Goal: Task Accomplishment & Management: Use online tool/utility

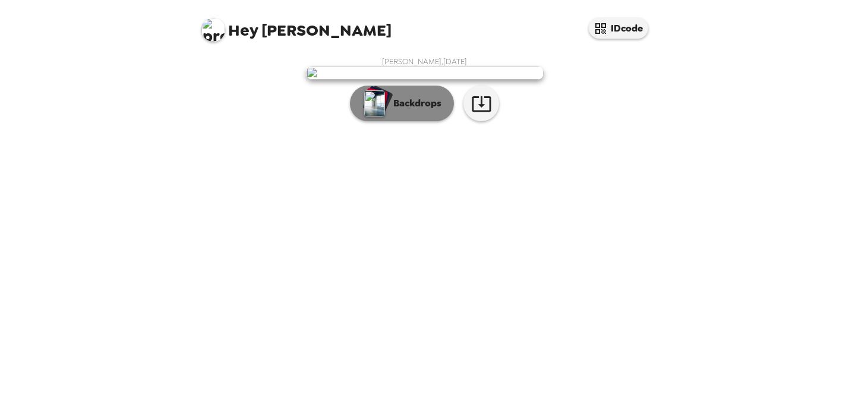
click at [405, 111] on p "Backdrops" at bounding box center [415, 103] width 54 height 14
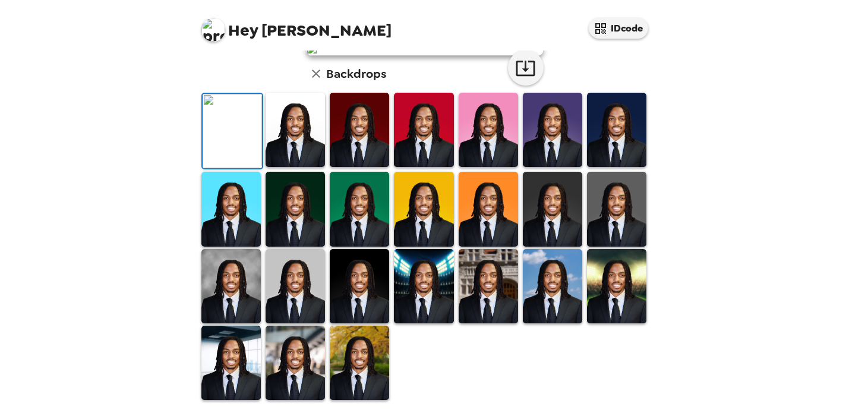
scroll to position [148, 0]
click at [300, 167] on img at bounding box center [295, 130] width 59 height 74
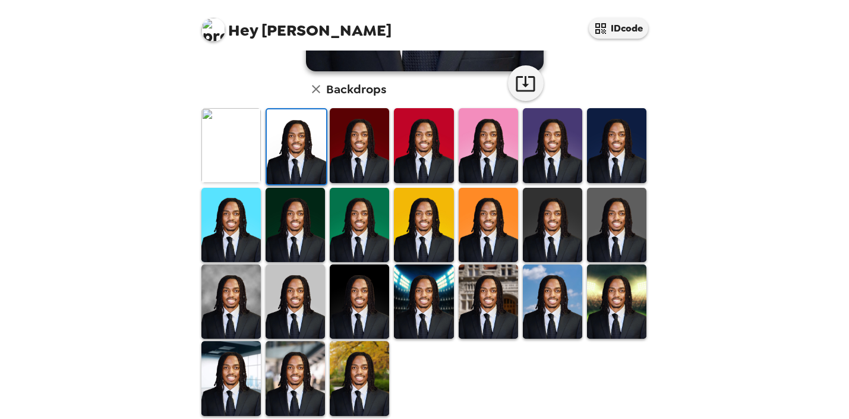
scroll to position [291, 0]
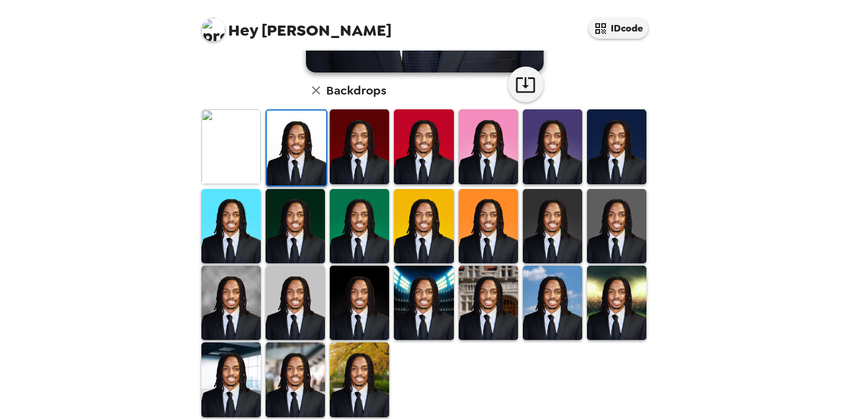
click at [562, 225] on img at bounding box center [552, 226] width 59 height 74
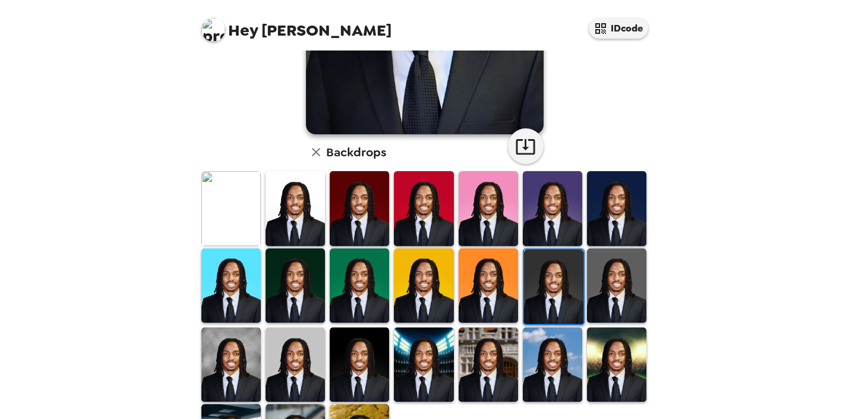
scroll to position [259, 0]
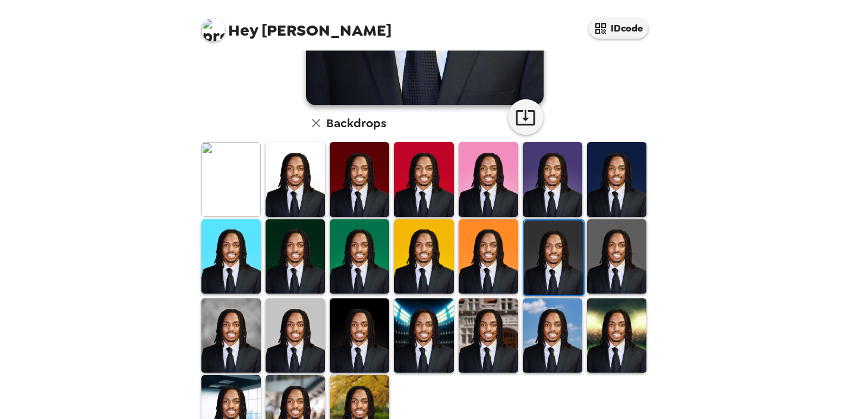
click at [602, 246] on img at bounding box center [616, 256] width 59 height 74
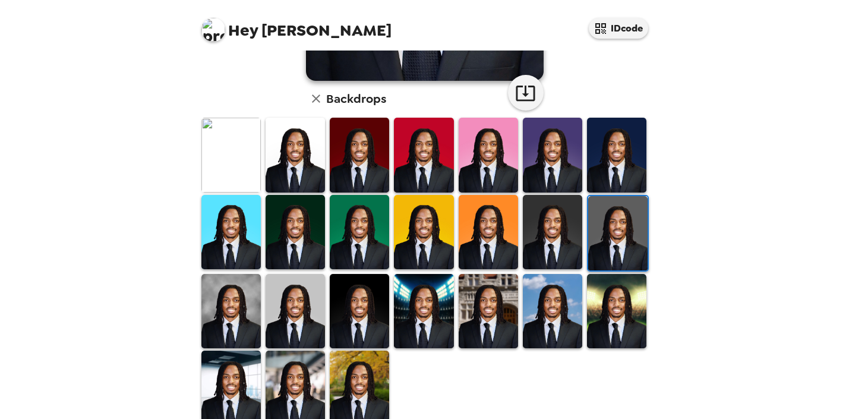
scroll to position [309, 0]
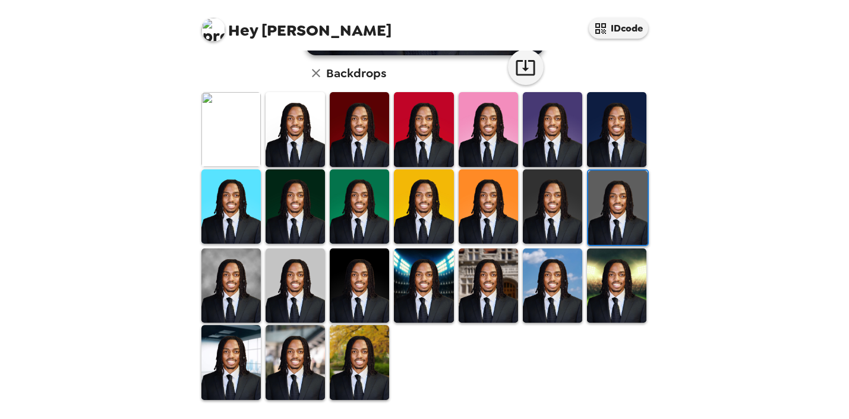
click at [309, 306] on img at bounding box center [295, 285] width 59 height 74
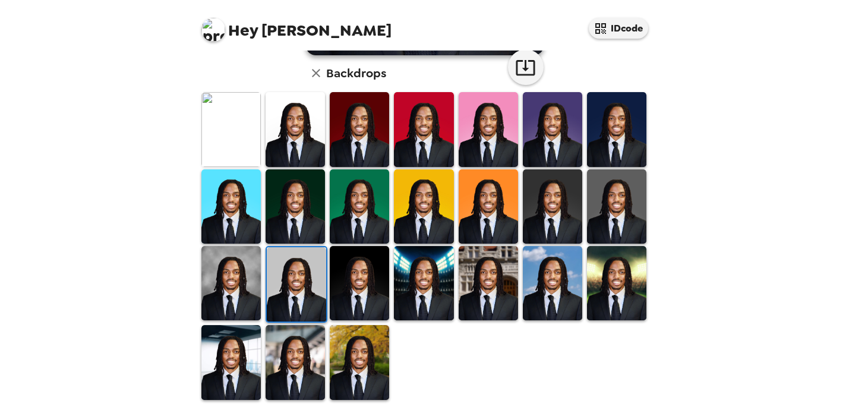
scroll to position [303, 0]
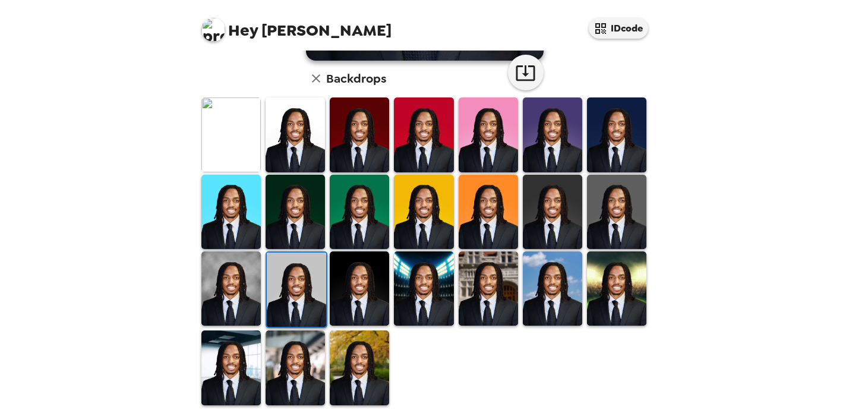
click at [235, 294] on img at bounding box center [231, 288] width 59 height 74
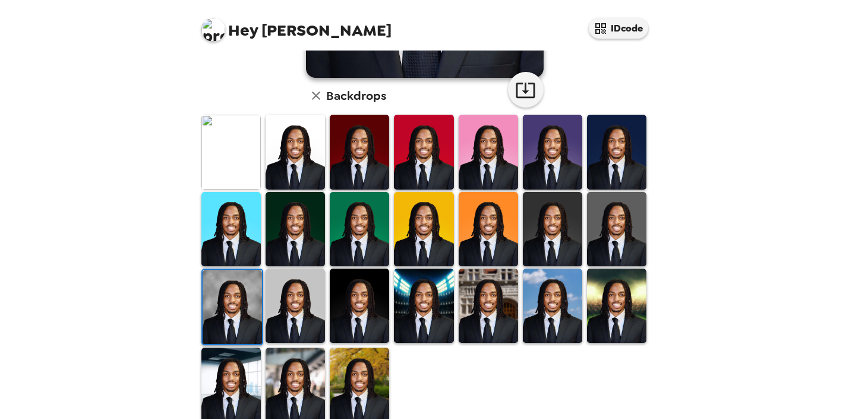
scroll to position [309, 0]
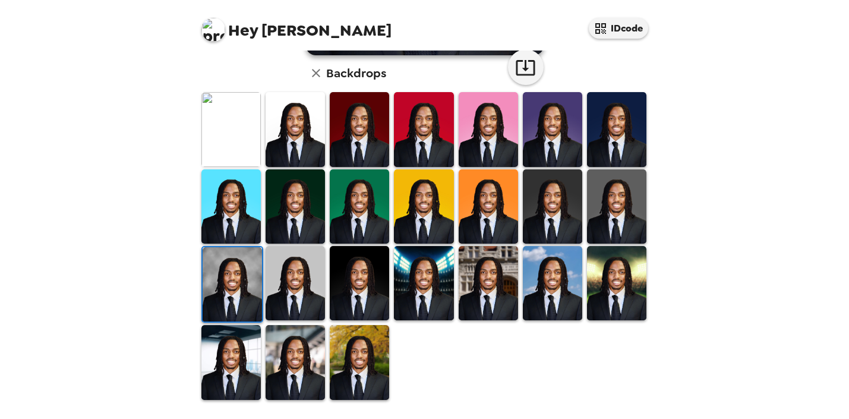
click at [281, 360] on img at bounding box center [295, 362] width 59 height 74
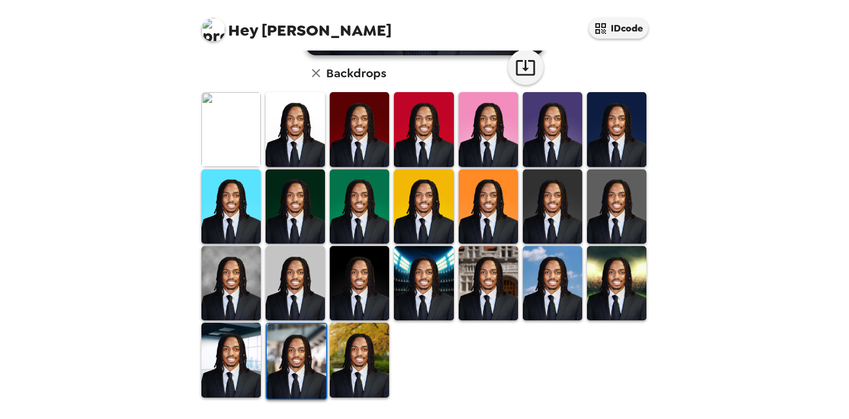
click at [240, 360] on img at bounding box center [231, 360] width 59 height 74
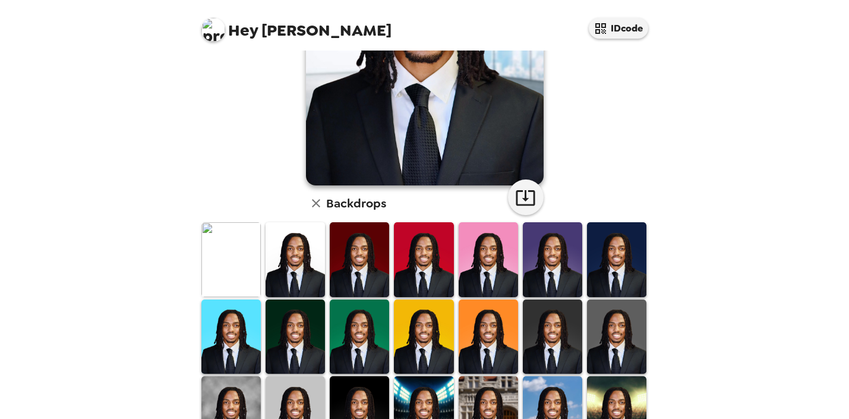
scroll to position [199, 0]
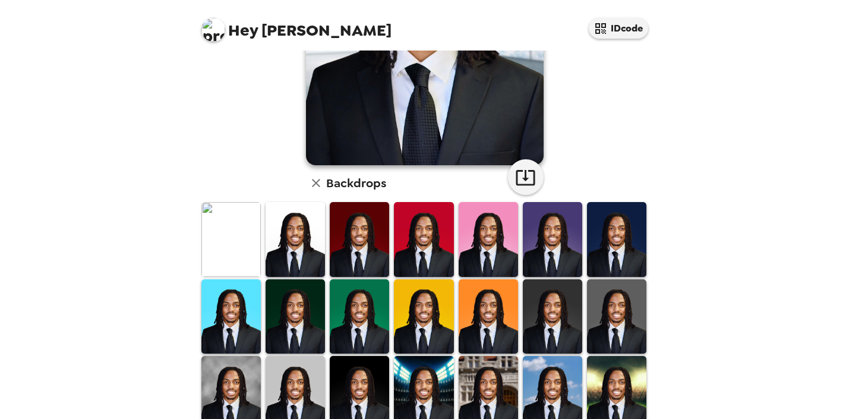
click at [234, 374] on img at bounding box center [231, 393] width 59 height 74
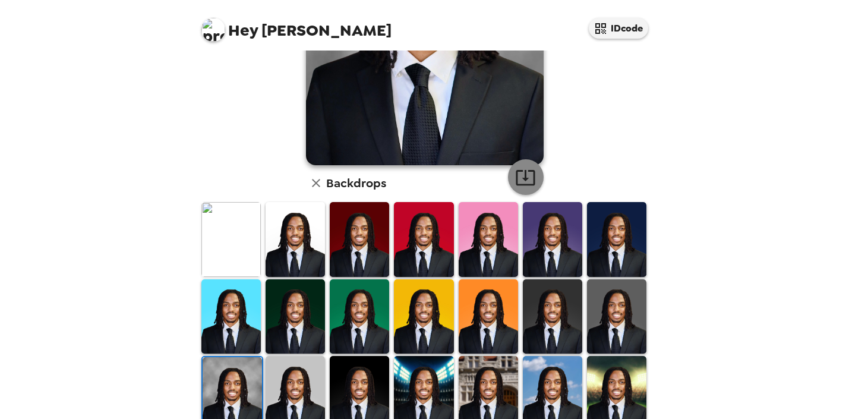
click at [529, 171] on icon "button" at bounding box center [525, 177] width 19 height 15
click at [291, 241] on img at bounding box center [295, 239] width 59 height 74
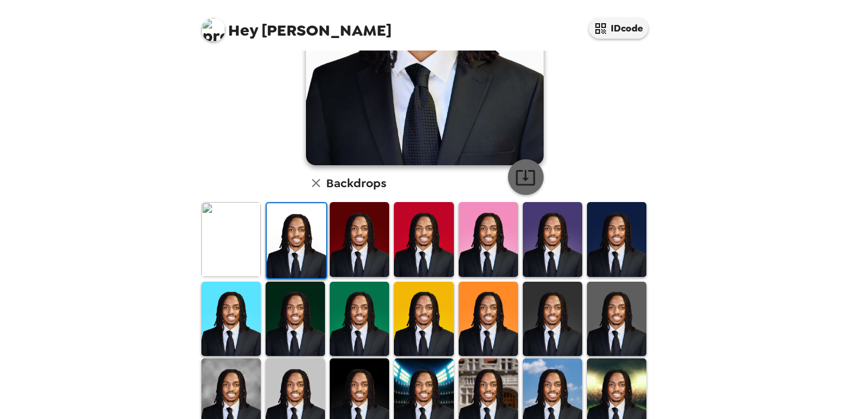
click at [521, 179] on icon "button" at bounding box center [525, 177] width 21 height 21
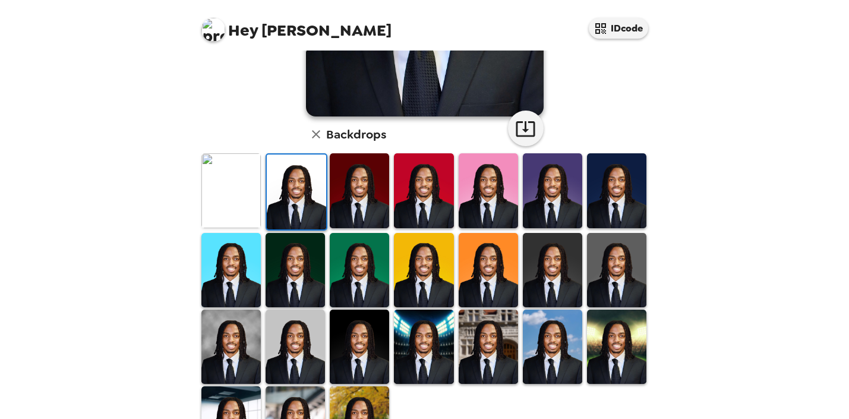
scroll to position [251, 0]
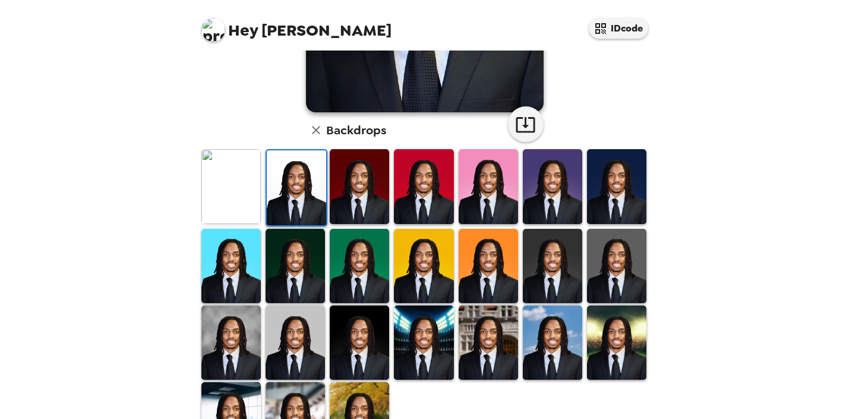
click at [359, 345] on img at bounding box center [359, 343] width 59 height 74
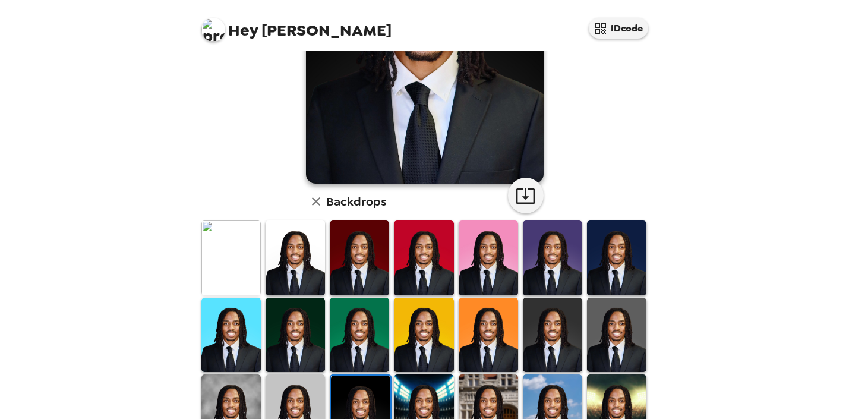
scroll to position [190, 0]
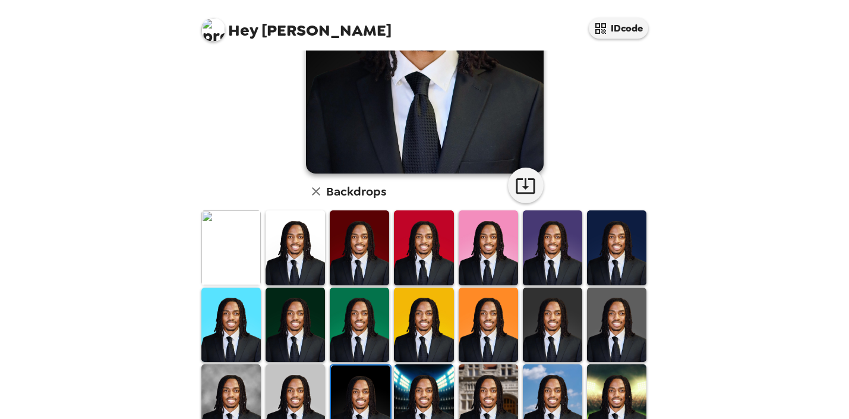
click at [558, 333] on img at bounding box center [552, 325] width 59 height 74
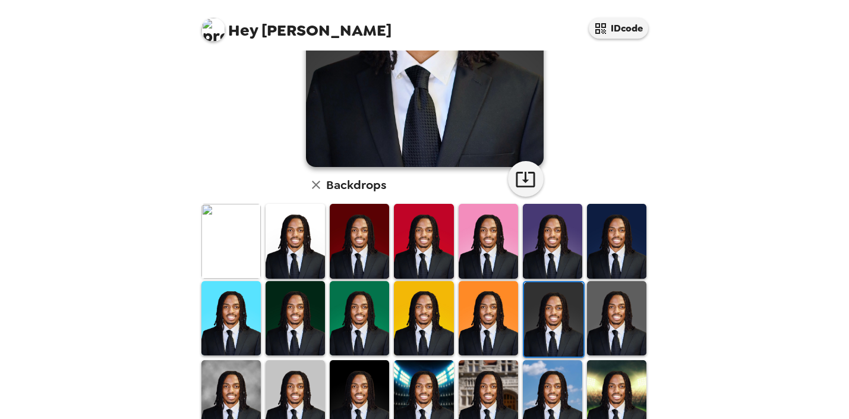
scroll to position [216, 0]
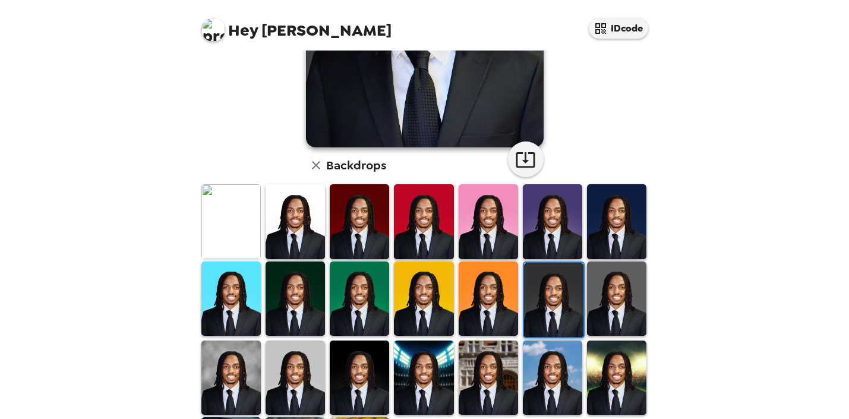
click at [600, 307] on img at bounding box center [616, 299] width 59 height 74
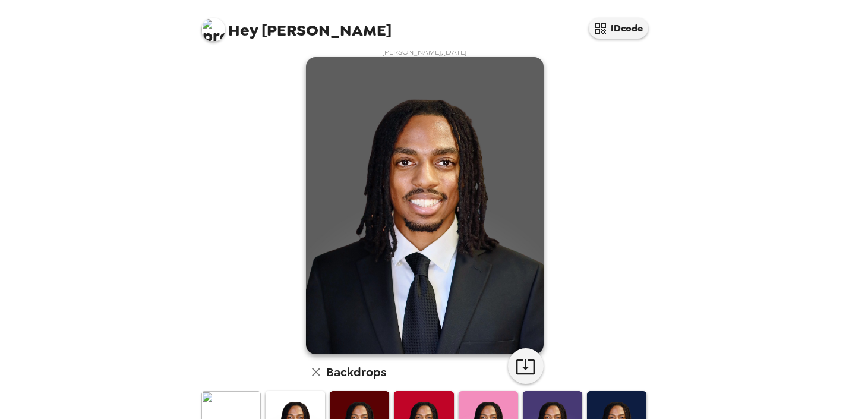
scroll to position [0, 0]
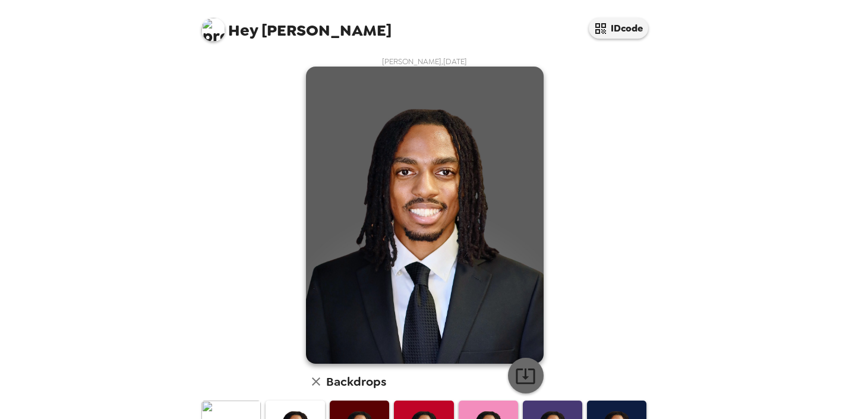
click at [530, 363] on button "button" at bounding box center [526, 376] width 36 height 36
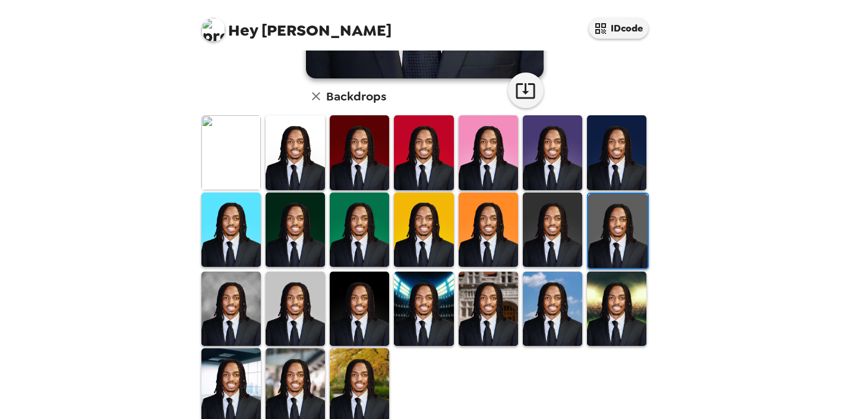
scroll to position [283, 0]
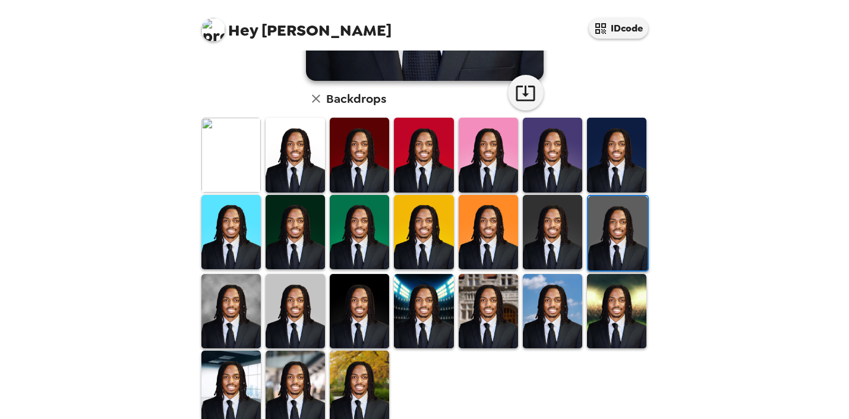
click at [606, 168] on img at bounding box center [616, 155] width 59 height 74
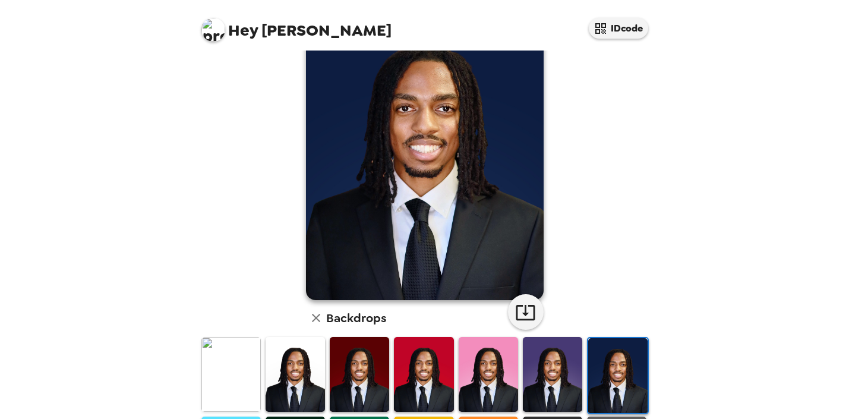
scroll to position [64, 0]
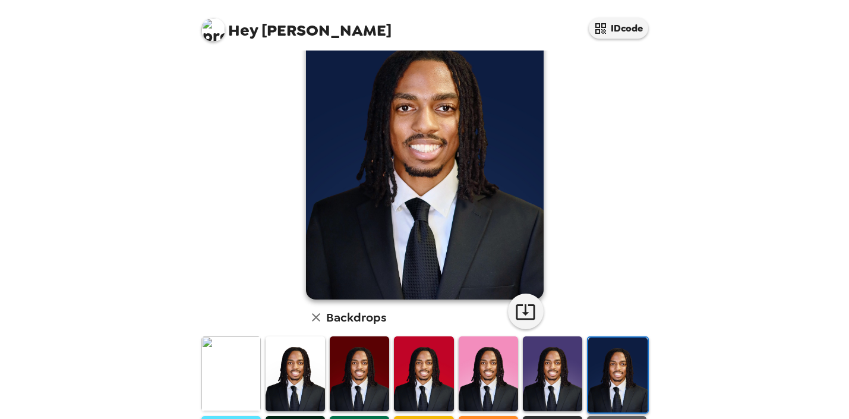
click at [551, 351] on img at bounding box center [552, 373] width 59 height 74
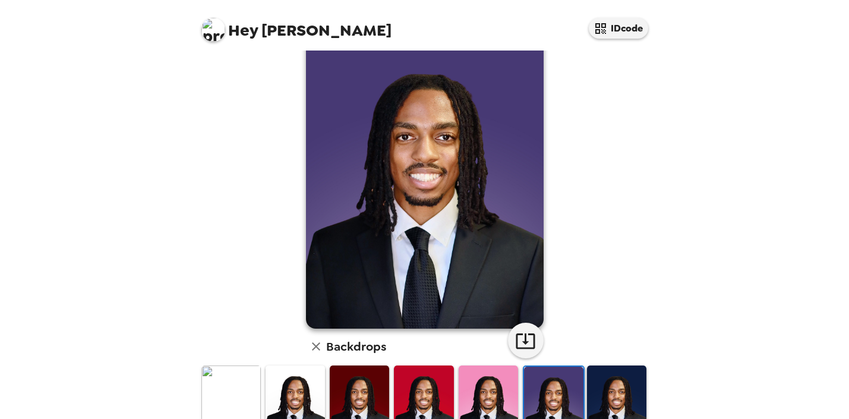
scroll to position [34, 0]
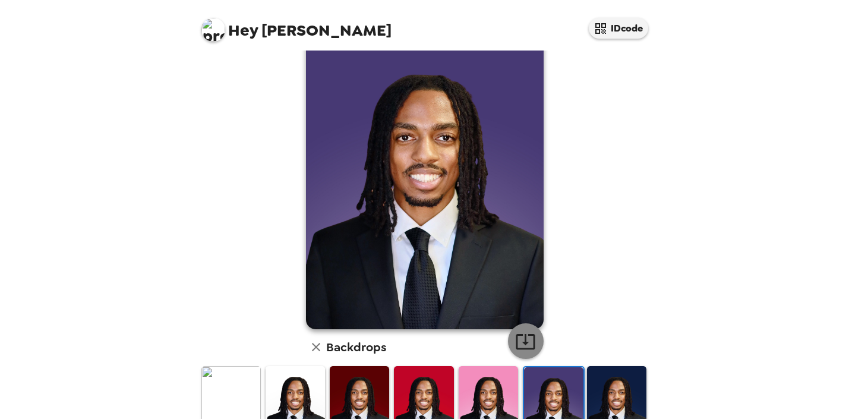
click at [529, 335] on icon "button" at bounding box center [525, 341] width 19 height 15
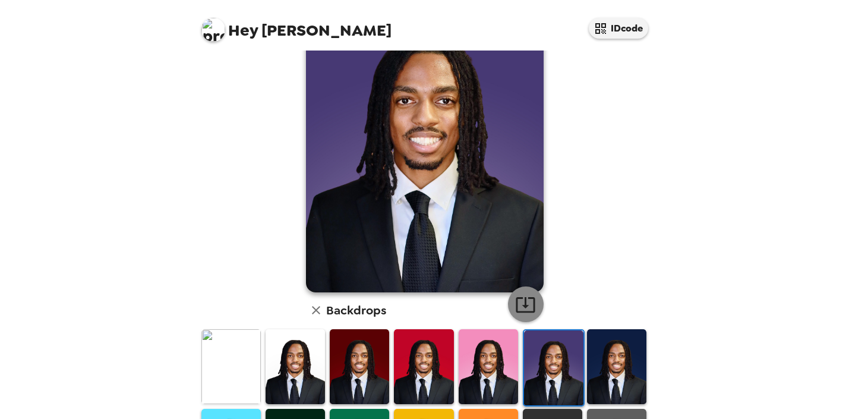
scroll to position [84, 0]
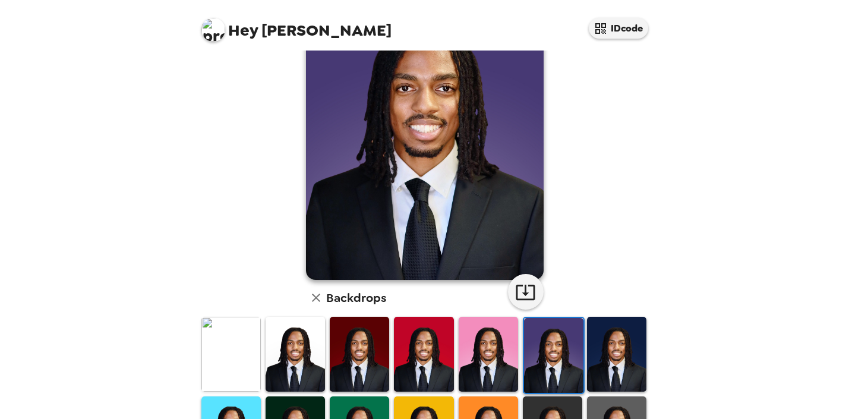
click at [597, 343] on img at bounding box center [616, 354] width 59 height 74
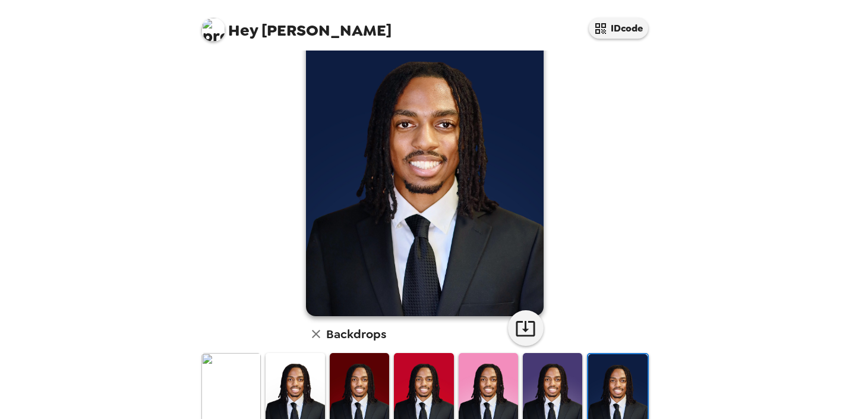
scroll to position [33, 0]
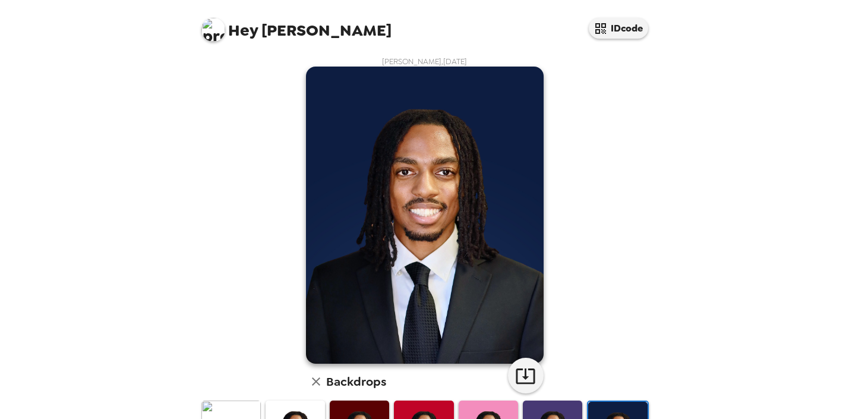
click at [679, 222] on div "Hey [PERSON_NAME] IDcode [PERSON_NAME] , [DATE] Backdrops" at bounding box center [424, 209] width 849 height 419
